Goal: Transaction & Acquisition: Purchase product/service

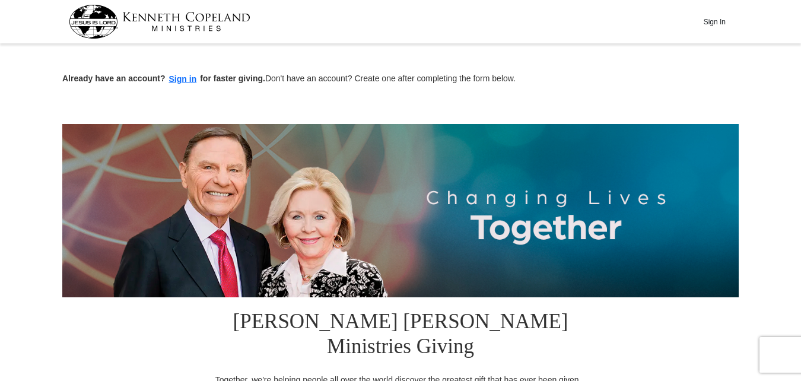
scroll to position [333, 0]
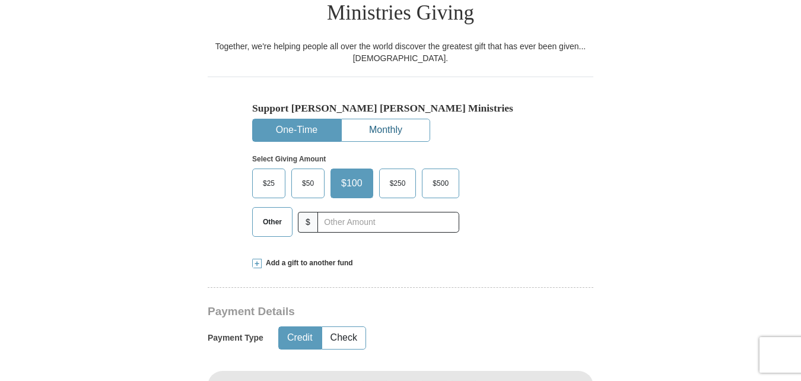
click at [391, 119] on button "Monthly" at bounding box center [386, 130] width 88 height 22
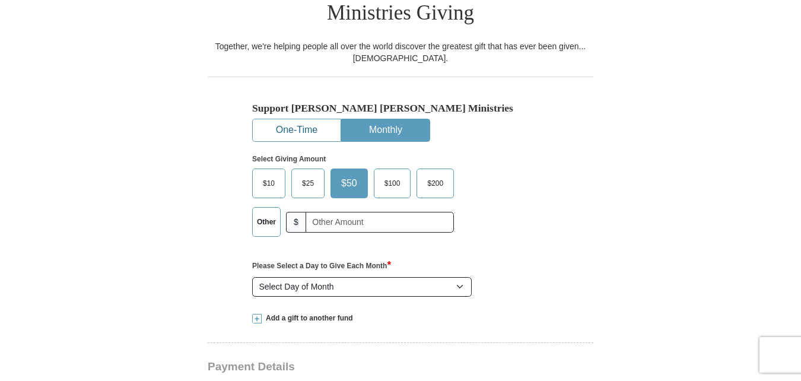
click at [306, 119] on button "One-Time" at bounding box center [297, 130] width 88 height 22
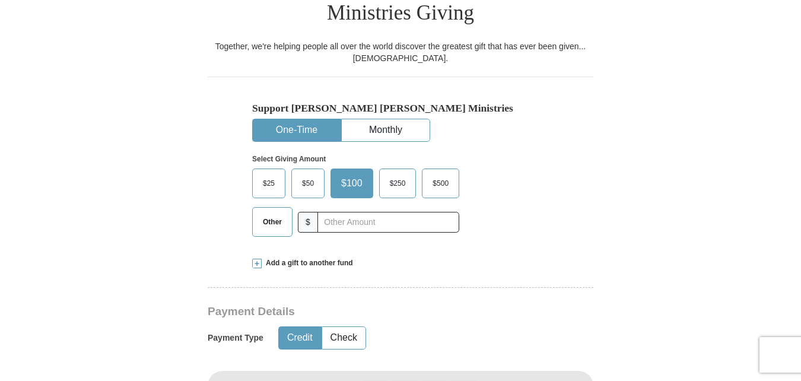
click at [305, 174] on span "$50" at bounding box center [308, 183] width 24 height 18
click at [0, 0] on input "$50" at bounding box center [0, 0] width 0 height 0
click at [272, 174] on span "$25" at bounding box center [269, 183] width 24 height 18
click at [0, 0] on input "$25" at bounding box center [0, 0] width 0 height 0
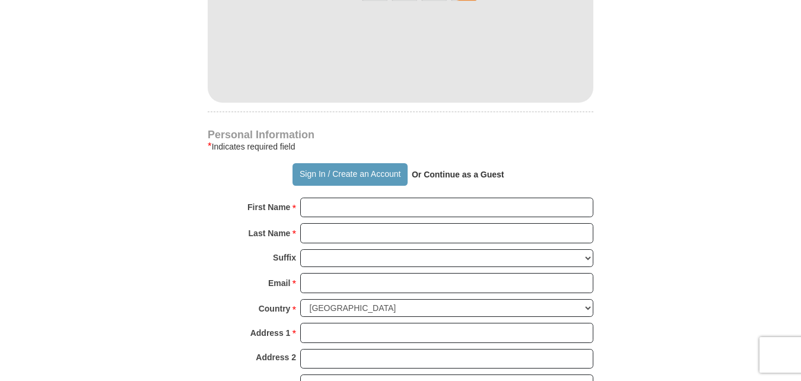
scroll to position [738, 0]
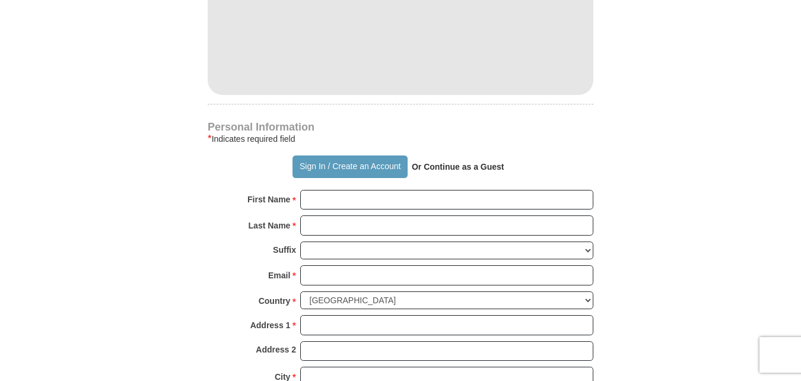
click at [426, 163] on div "Personal Information * Indicates required field Sign In / Create an Account Or …" at bounding box center [401, 298] width 386 height 352
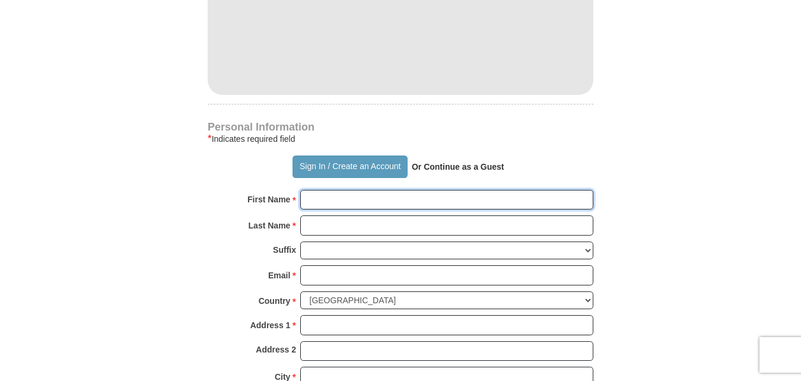
click at [410, 190] on input "First Name *" at bounding box center [446, 200] width 293 height 20
type input "[PERSON_NAME]"
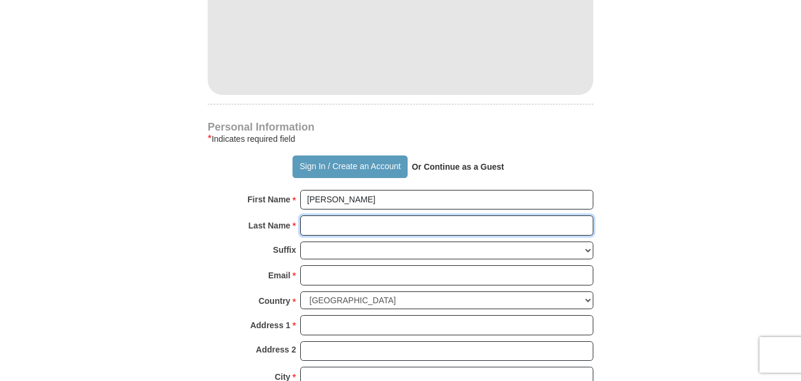
type input "[PERSON_NAME]"
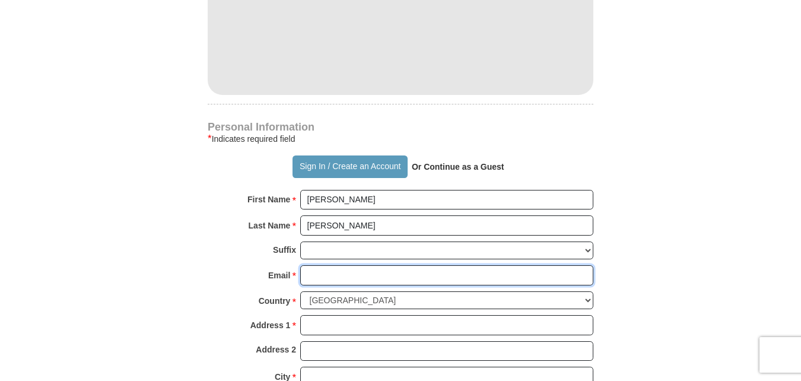
type input "[EMAIL_ADDRESS][DOMAIN_NAME]"
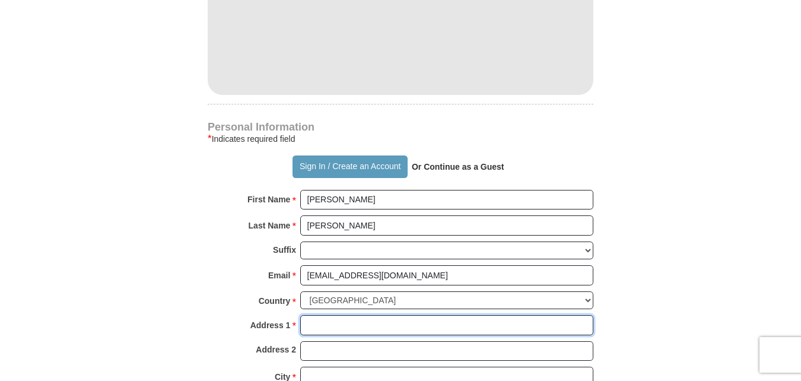
type input "[STREET_ADDRESS]"
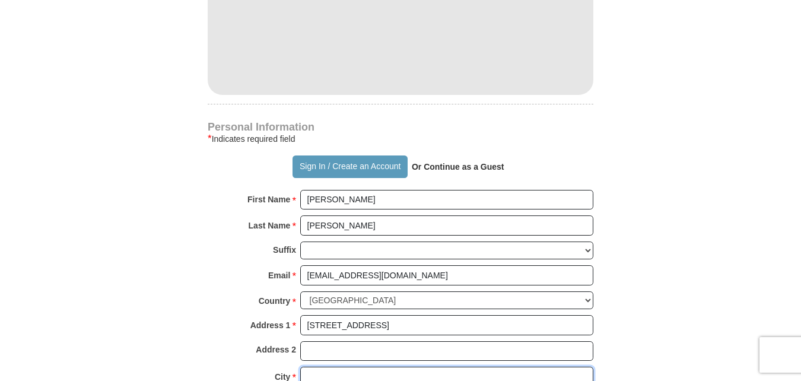
type input "Lockport"
select select "IL"
type input "60441"
type input "7085024878"
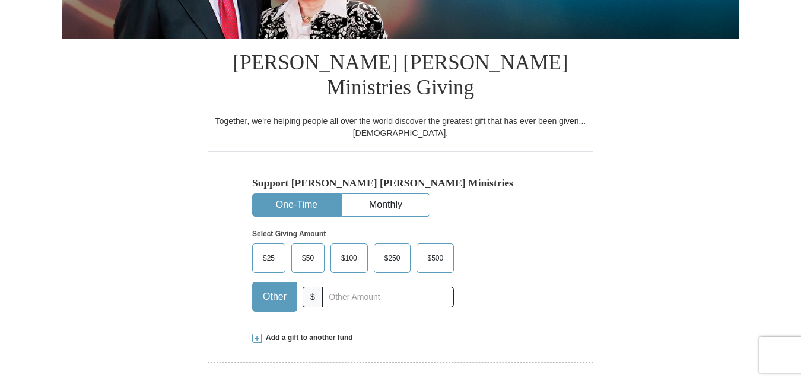
scroll to position [252, 0]
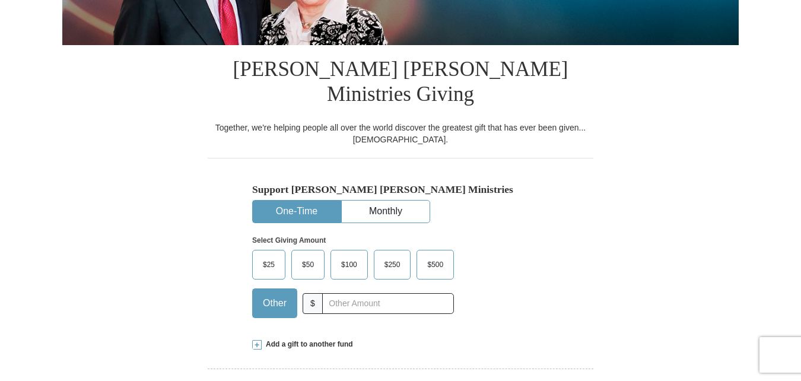
click at [282, 250] on label "$25" at bounding box center [269, 264] width 32 height 28
click at [0, 0] on input "$25" at bounding box center [0, 0] width 0 height 0
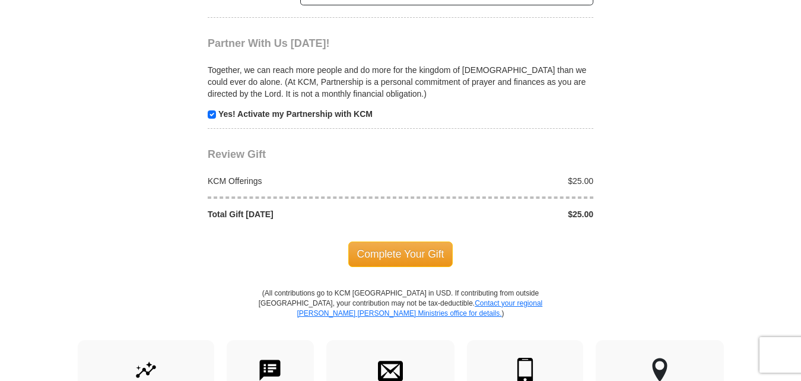
scroll to position [1210, 0]
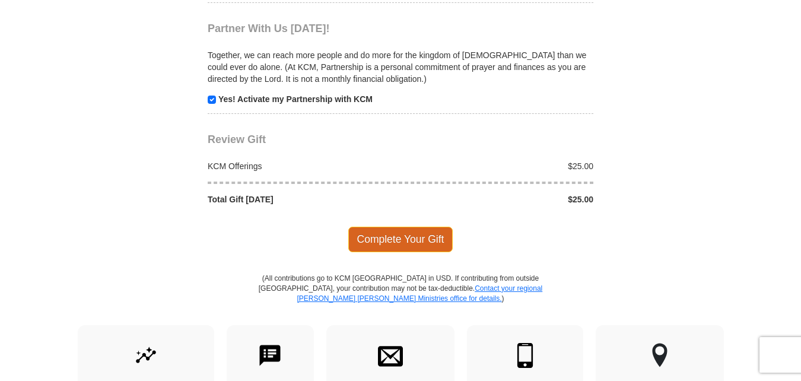
click at [403, 227] on span "Complete Your Gift" at bounding box center [400, 239] width 105 height 25
